Goal: Task Accomplishment & Management: Manage account settings

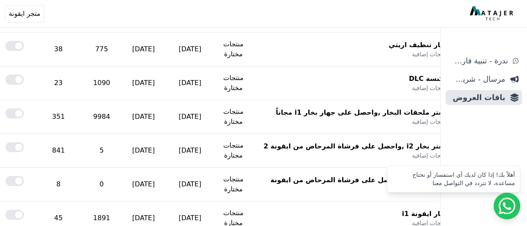
scroll to position [256, -66]
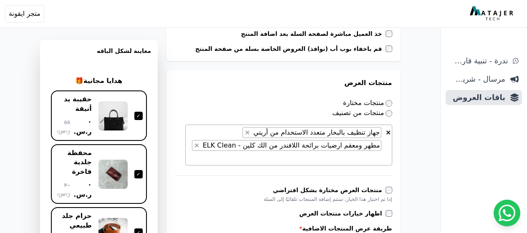
scroll to position [585, 0]
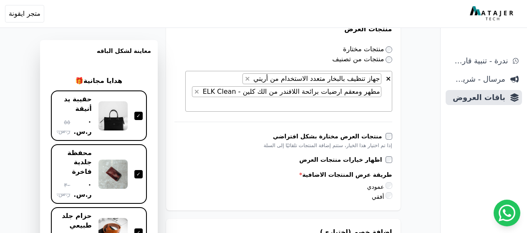
scroll to position [415, 0]
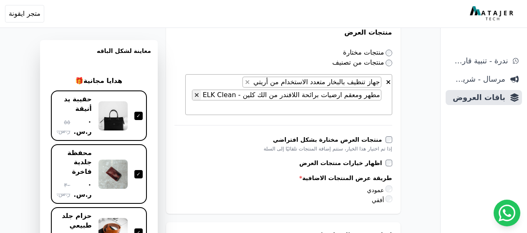
click at [199, 97] on span "×" at bounding box center [196, 95] width 5 height 8
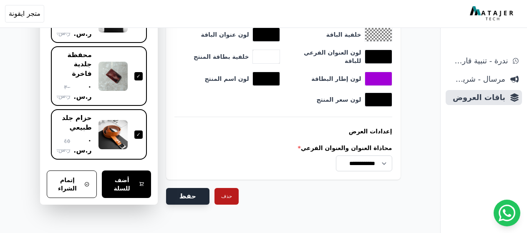
scroll to position [380, 0]
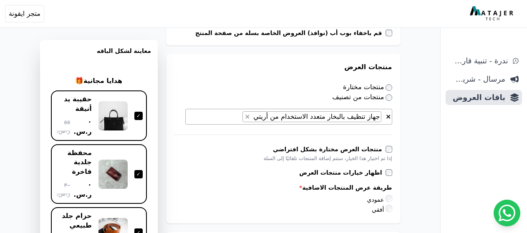
click at [200, 194] on form "**********" at bounding box center [283, 215] width 234 height 1058
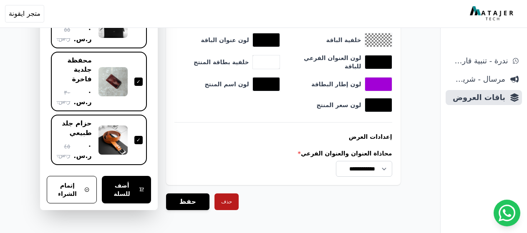
scroll to position [939, 0]
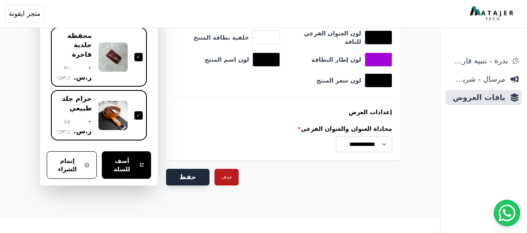
click at [194, 177] on button "حفظ" at bounding box center [187, 177] width 43 height 17
